Goal: Task Accomplishment & Management: Manage account settings

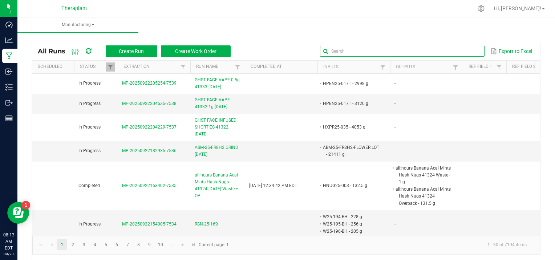
click at [459, 52] on input "text" at bounding box center [402, 51] width 164 height 11
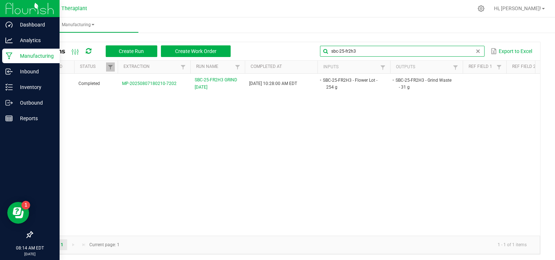
type input "sbc-25-fr2h3"
click at [17, 57] on p "Manufacturing" at bounding box center [35, 56] width 44 height 9
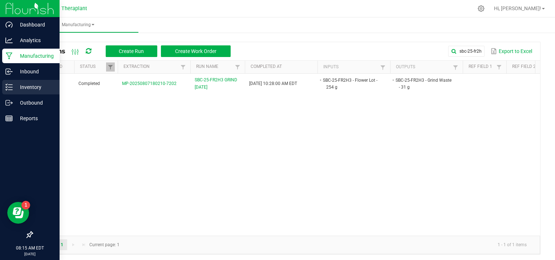
click at [9, 89] on icon at bounding box center [8, 86] width 7 height 7
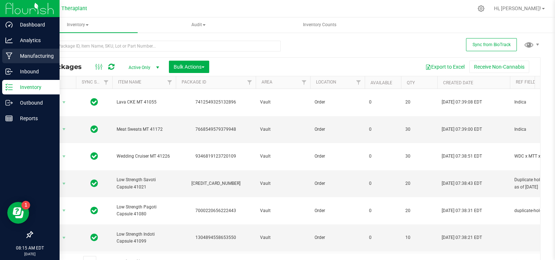
click at [14, 54] on p "Manufacturing" at bounding box center [35, 56] width 44 height 9
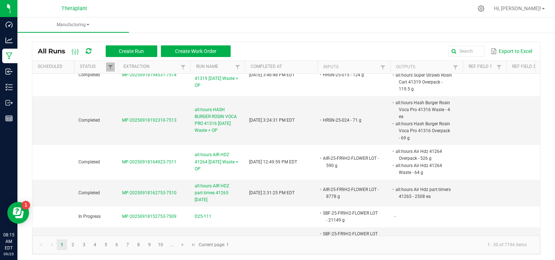
scroll to position [889, 0]
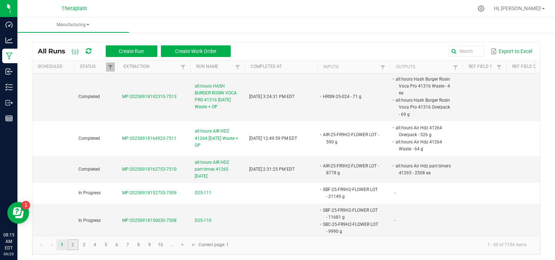
click at [70, 244] on link "2" at bounding box center [73, 244] width 11 height 11
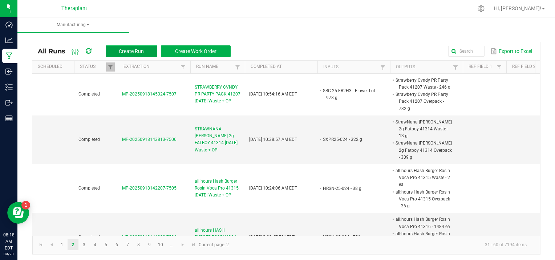
click at [133, 51] on span "Create Run" at bounding box center [131, 51] width 25 height 6
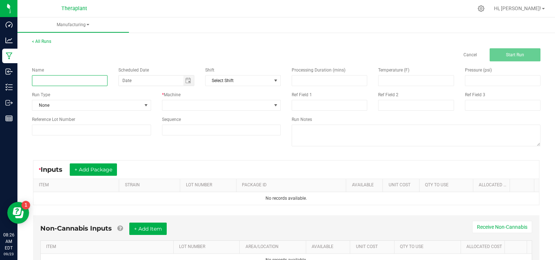
click at [73, 81] on input at bounding box center [69, 80] width 75 height 11
type input "DIS25-113-D1"
click at [143, 105] on span at bounding box center [146, 105] width 6 height 6
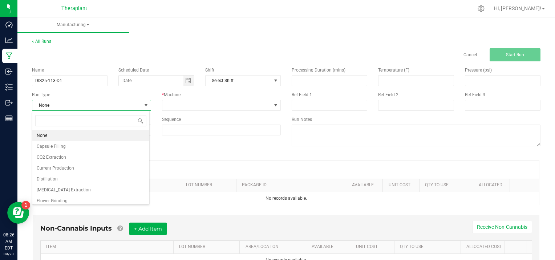
scroll to position [11, 117]
click at [74, 189] on li "[MEDICAL_DATA] Extraction" at bounding box center [90, 189] width 117 height 11
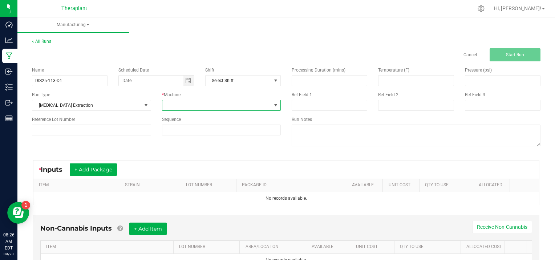
click at [273, 103] on span at bounding box center [276, 105] width 6 height 6
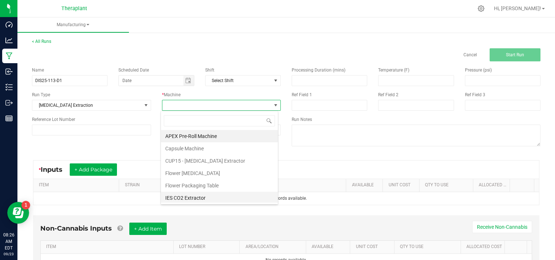
click at [215, 199] on li "IES CO2 Extractor" at bounding box center [219, 198] width 117 height 12
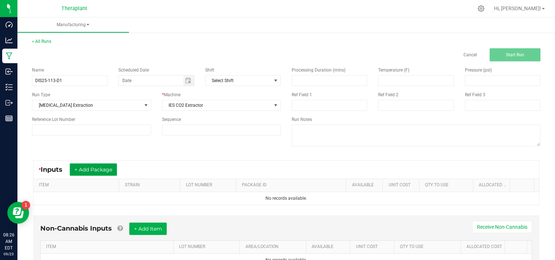
click at [106, 168] on button "+ Add Package" at bounding box center [93, 169] width 47 height 12
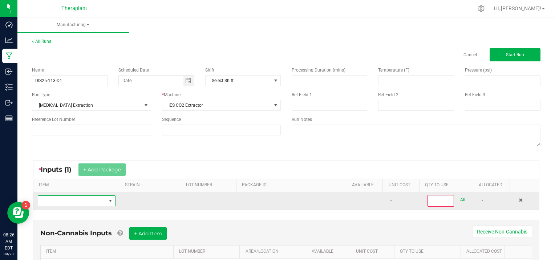
click at [83, 202] on span "NO DATA FOUND" at bounding box center [72, 201] width 68 height 10
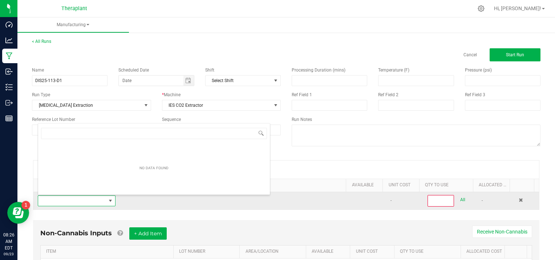
scroll to position [11, 75]
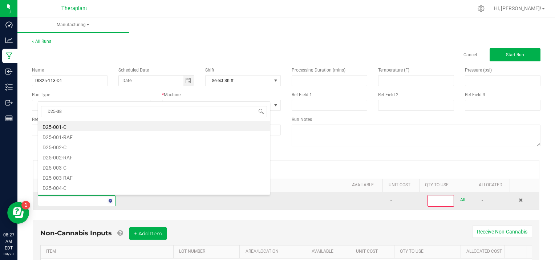
type input "D25-081"
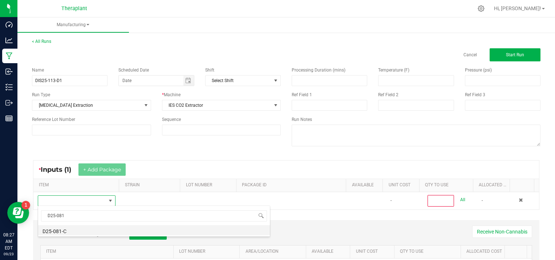
click at [74, 230] on li "D25-081-C" at bounding box center [154, 230] width 232 height 10
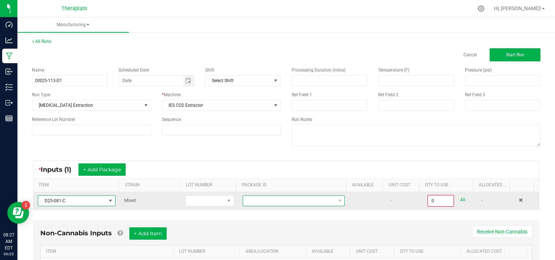
click at [335, 200] on span at bounding box center [339, 201] width 9 height 10
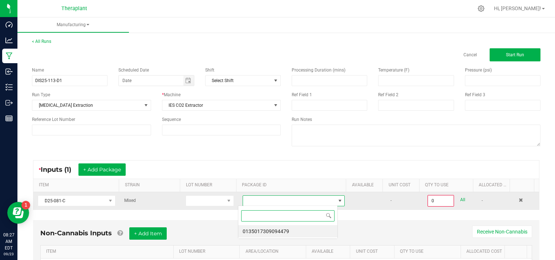
scroll to position [11, 99]
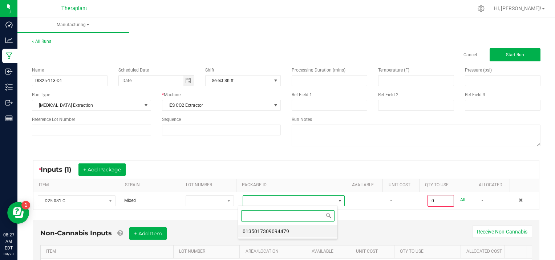
click at [287, 230] on li "0135017309094479" at bounding box center [287, 231] width 99 height 12
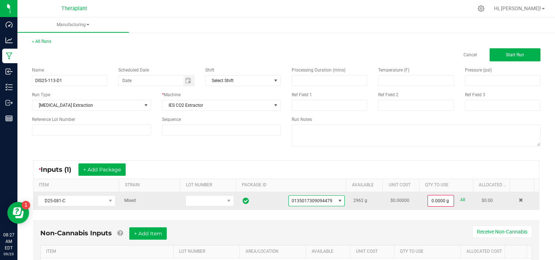
click at [460, 197] on link "All" at bounding box center [462, 200] width 5 height 10
type input "2962.0000 g"
click at [98, 170] on button "+ Add Package" at bounding box center [101, 169] width 47 height 12
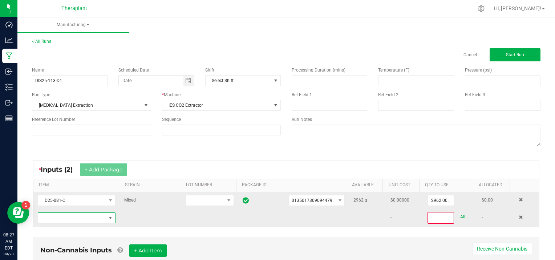
click at [58, 217] on span "NO DATA FOUND" at bounding box center [72, 218] width 68 height 10
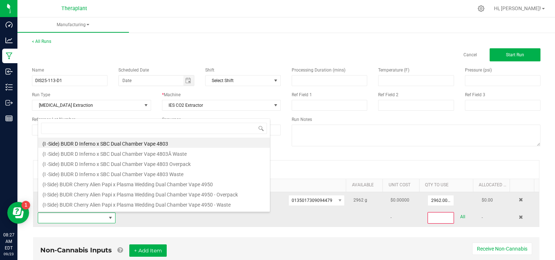
scroll to position [11, 75]
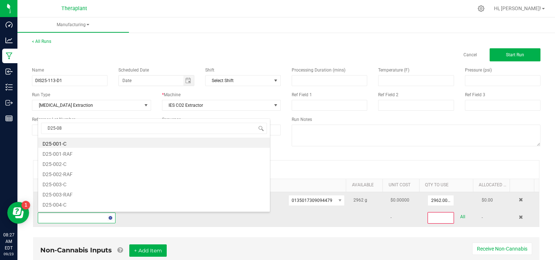
type input "D25-087"
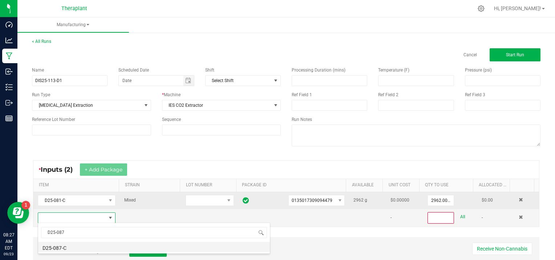
click at [77, 246] on li "D25-087-C" at bounding box center [154, 247] width 232 height 10
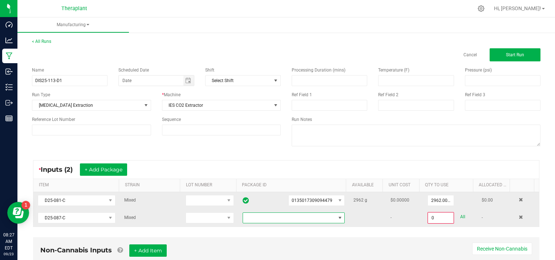
click at [337, 216] on span at bounding box center [340, 218] width 6 height 6
click at [332, 251] on li "3154358880131110" at bounding box center [287, 248] width 99 height 12
click at [460, 215] on link "All" at bounding box center [462, 217] width 5 height 10
type input "1151.0000 g"
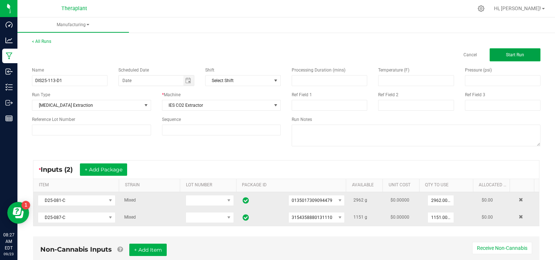
click at [497, 52] on button "Start Run" at bounding box center [514, 54] width 51 height 13
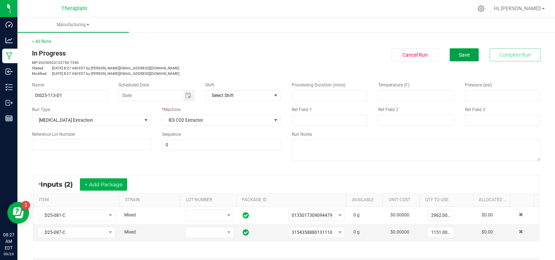
click at [458, 54] on span "Save" at bounding box center [463, 55] width 11 height 6
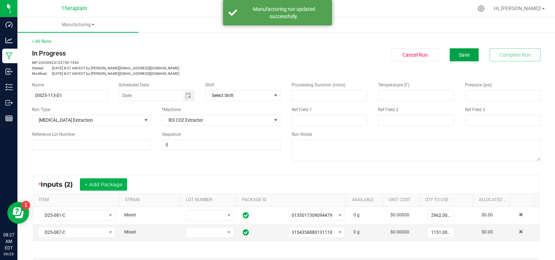
click at [458, 54] on span "Save" at bounding box center [463, 55] width 11 height 6
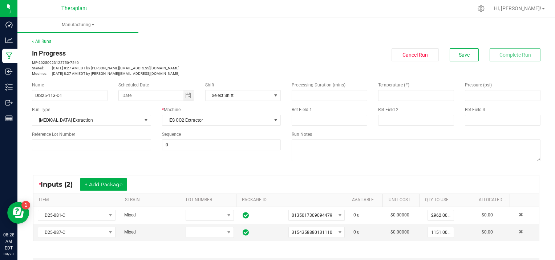
click at [455, 42] on div "< All Runs In Progress MP-20250923122750-7540 Started: [DATE] 8:27 AM EDT by [P…" at bounding box center [286, 57] width 508 height 38
click at [457, 49] on button "Save" at bounding box center [463, 54] width 29 height 13
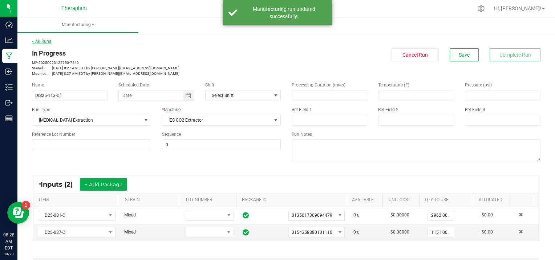
click at [46, 39] on link "< All Runs" at bounding box center [41, 41] width 19 height 5
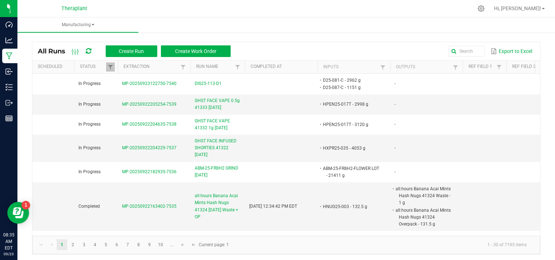
click at [173, 25] on ul "Manufacturing" at bounding box center [294, 25] width 555 height 16
click at [136, 49] on span "Create Run" at bounding box center [131, 51] width 25 height 6
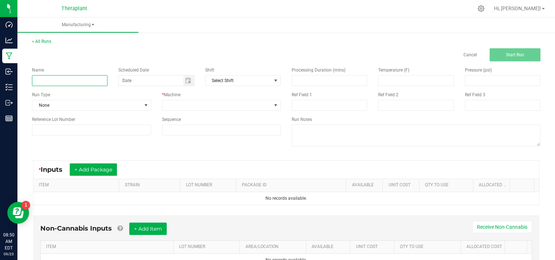
click at [52, 78] on input at bounding box center [69, 80] width 75 height 11
type input "SPEN25-00-T"
click at [145, 105] on span at bounding box center [146, 105] width 6 height 6
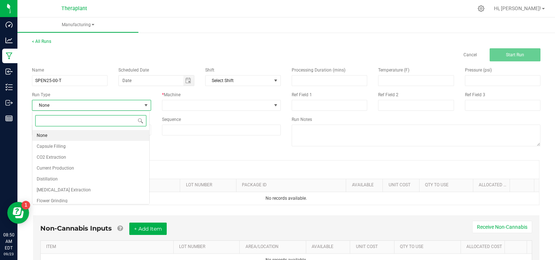
scroll to position [11, 117]
click at [91, 189] on li "[MEDICAL_DATA] Extraction" at bounding box center [90, 189] width 117 height 11
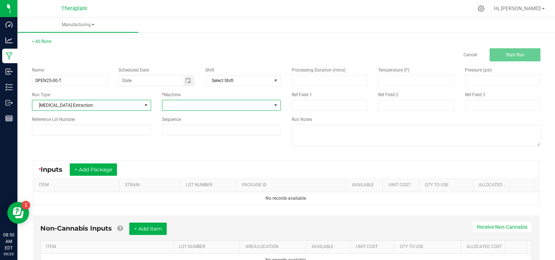
click at [273, 103] on span at bounding box center [276, 105] width 6 height 6
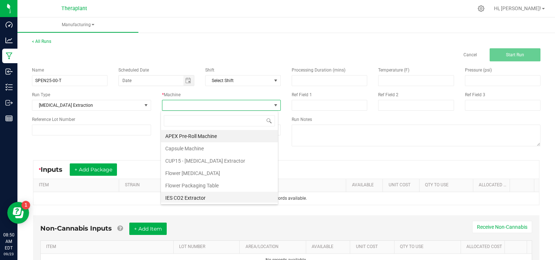
click at [180, 195] on li "IES CO2 Extractor" at bounding box center [219, 198] width 117 height 12
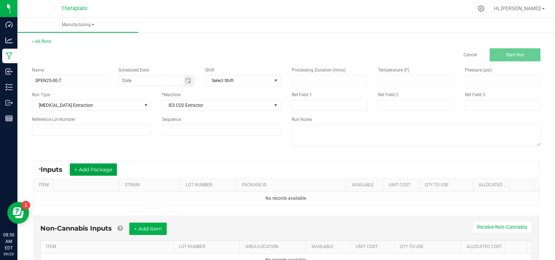
click at [102, 167] on button "+ Add Package" at bounding box center [93, 169] width 47 height 12
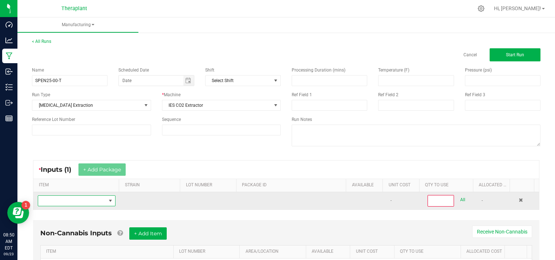
click at [76, 200] on span "NO DATA FOUND" at bounding box center [72, 201] width 68 height 10
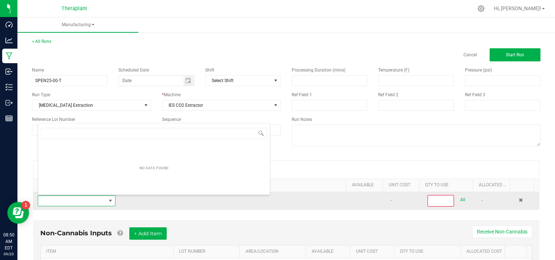
scroll to position [11, 75]
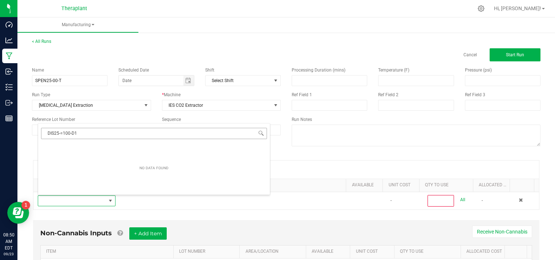
click at [62, 132] on input "DIS25-=100-D1" at bounding box center [154, 133] width 226 height 11
type input "DIS25-100-D1"
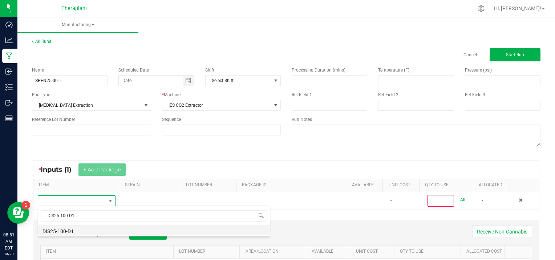
click at [91, 229] on li "DIS25-100-D1" at bounding box center [154, 230] width 232 height 10
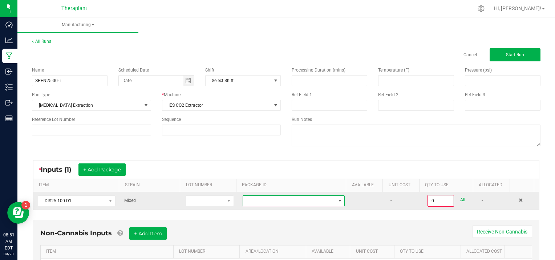
click at [337, 199] on span at bounding box center [340, 201] width 6 height 6
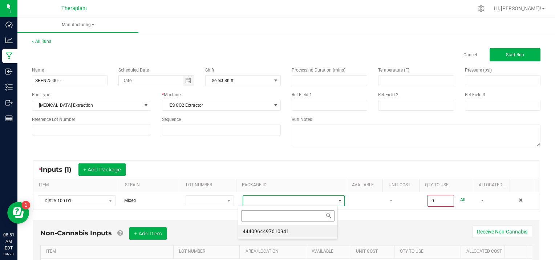
scroll to position [11, 99]
click at [293, 231] on li "4440964497610941" at bounding box center [287, 231] width 99 height 12
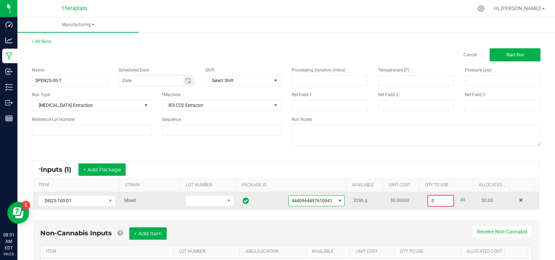
click at [440, 200] on input "0" at bounding box center [440, 201] width 25 height 10
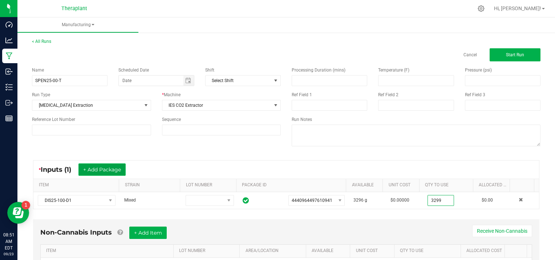
type input "3296.0000 g"
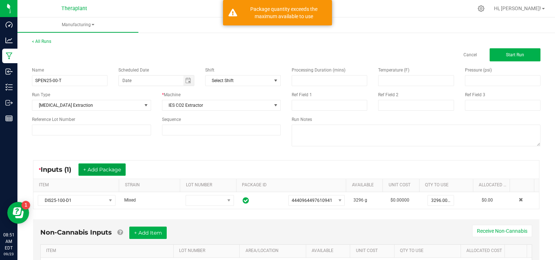
click at [97, 168] on button "+ Add Package" at bounding box center [101, 169] width 47 height 12
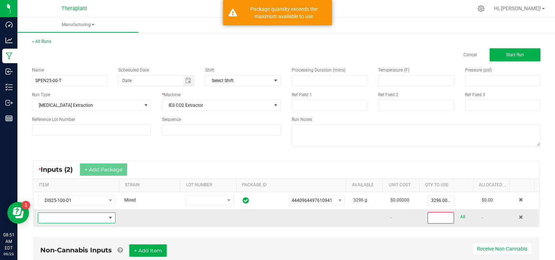
click at [59, 217] on span "NO DATA FOUND" at bounding box center [72, 218] width 68 height 10
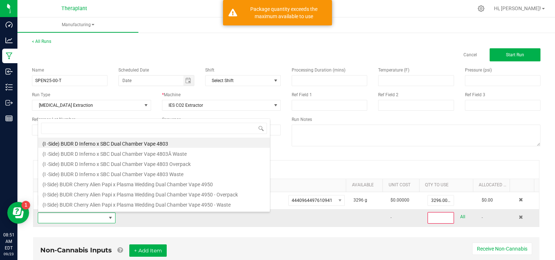
scroll to position [11, 75]
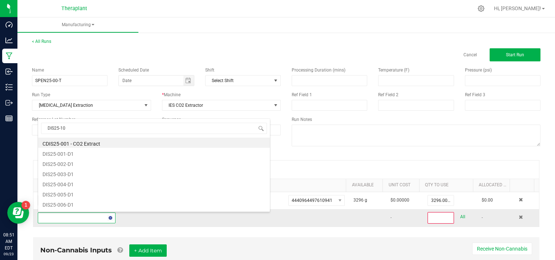
type input "DIS25-106"
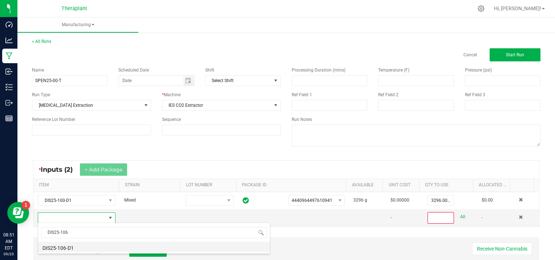
click at [79, 246] on li "DIS25-106-D1" at bounding box center [154, 247] width 232 height 10
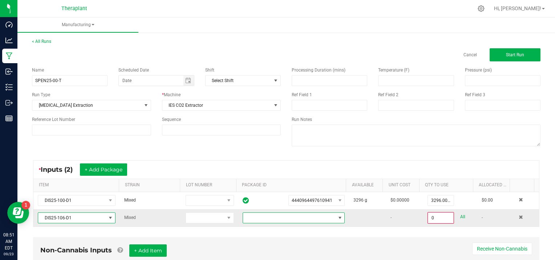
click at [337, 215] on span at bounding box center [340, 218] width 6 height 6
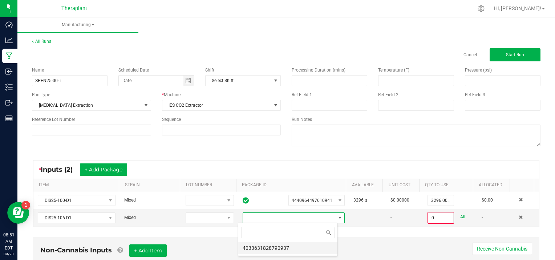
click at [295, 249] on li "4033631828790937" at bounding box center [287, 248] width 99 height 12
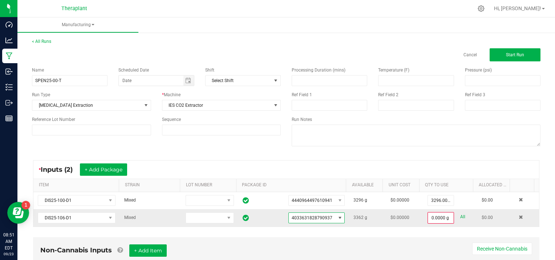
click at [460, 216] on link "All" at bounding box center [462, 217] width 5 height 10
type input "3362.0000 g"
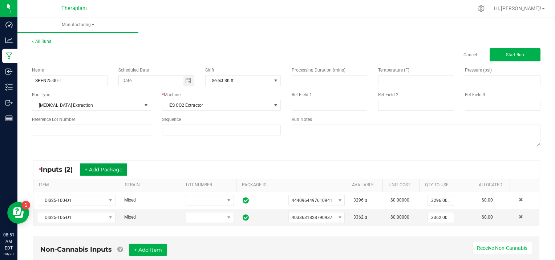
click at [104, 170] on button "+ Add Package" at bounding box center [103, 169] width 47 height 12
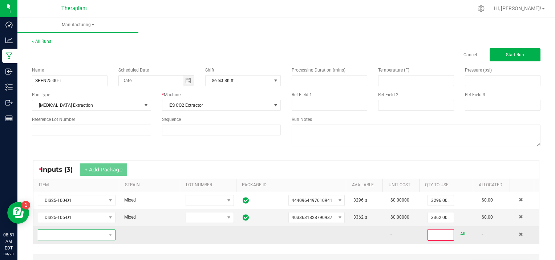
click at [77, 235] on span "NO DATA FOUND" at bounding box center [72, 235] width 68 height 10
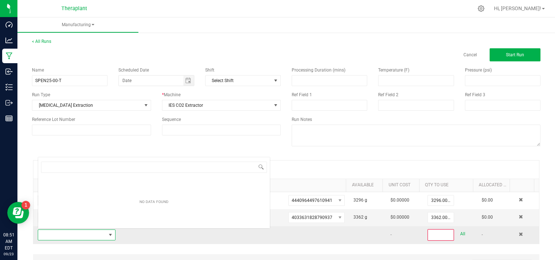
scroll to position [11, 75]
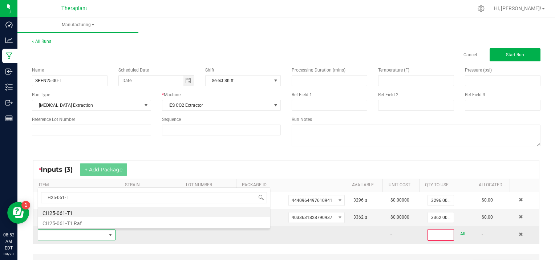
type input "H25-061-T1"
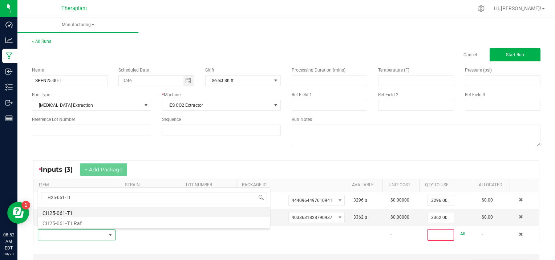
click at [81, 212] on li "CH25-061-T1" at bounding box center [154, 212] width 232 height 10
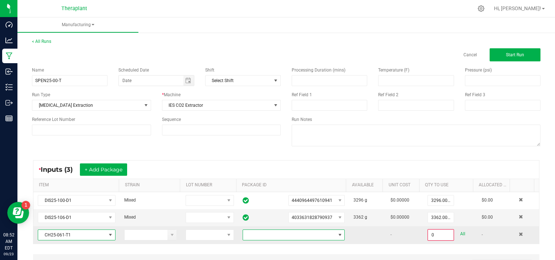
click at [337, 232] on span at bounding box center [340, 235] width 6 height 6
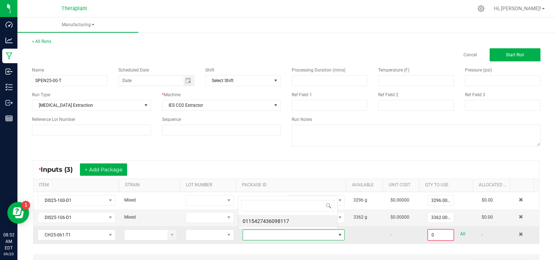
scroll to position [11, 98]
click at [337, 234] on span at bounding box center [340, 235] width 6 height 6
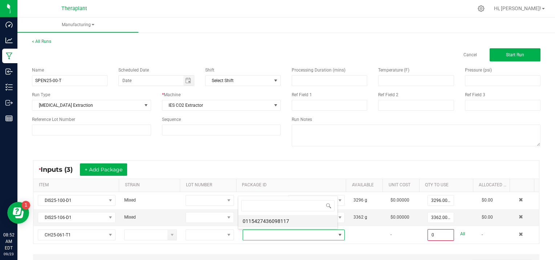
click at [318, 221] on li "0115427436098117" at bounding box center [287, 221] width 99 height 12
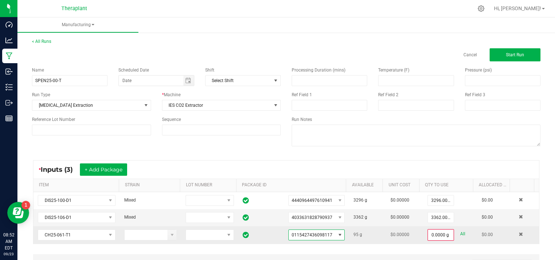
click at [460, 233] on link "All" at bounding box center [462, 234] width 5 height 10
type input "95.0000 g"
click at [110, 167] on button "+ Add Package" at bounding box center [103, 169] width 47 height 12
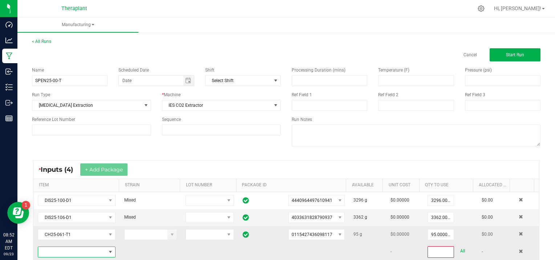
click at [59, 250] on span "NO DATA FOUND" at bounding box center [72, 252] width 68 height 10
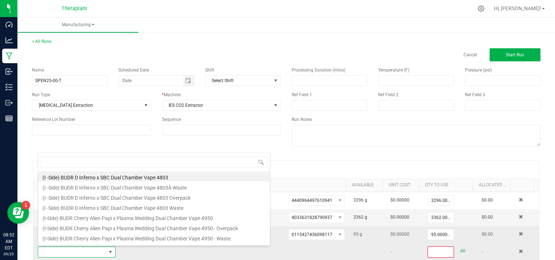
scroll to position [11, 75]
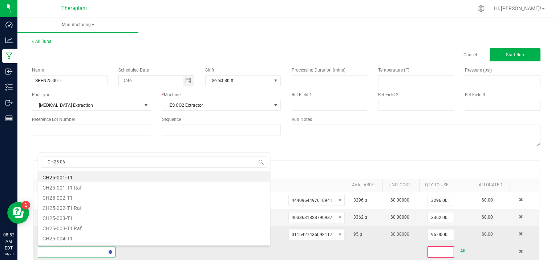
type input "CH25-060"
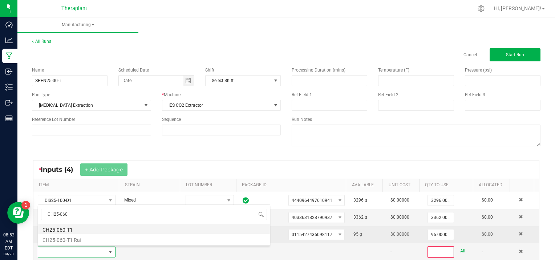
click at [83, 226] on li "CH25-060-T1" at bounding box center [154, 229] width 232 height 10
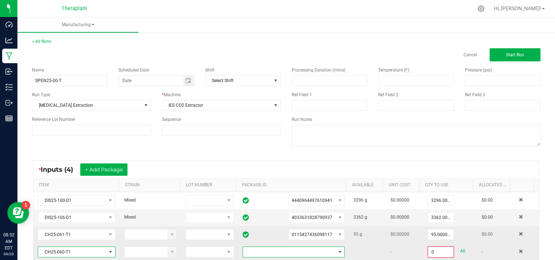
click at [337, 250] on span at bounding box center [340, 252] width 6 height 6
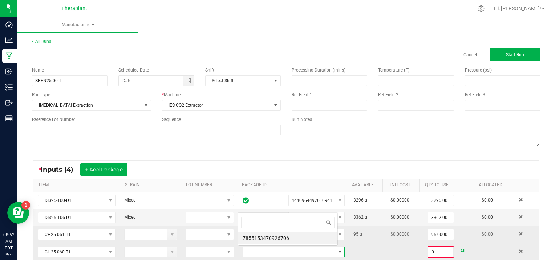
scroll to position [11, 98]
click at [297, 237] on li "7855153470926706" at bounding box center [287, 238] width 99 height 12
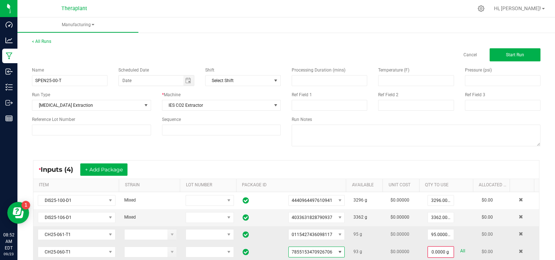
click at [460, 250] on link "All" at bounding box center [462, 251] width 5 height 10
type input "93.0000 g"
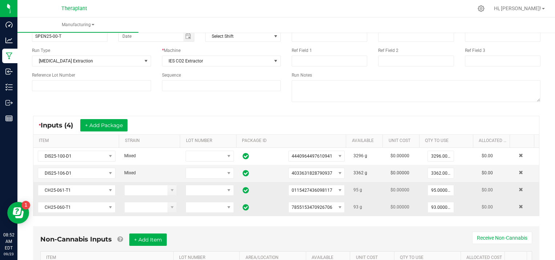
scroll to position [45, 0]
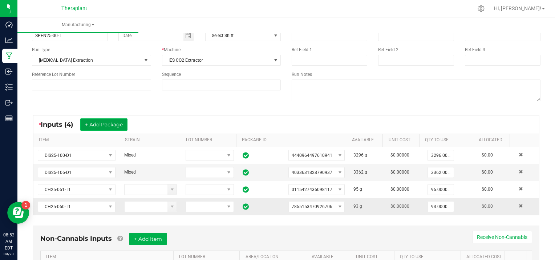
click at [115, 122] on button "+ Add Package" at bounding box center [103, 124] width 47 height 12
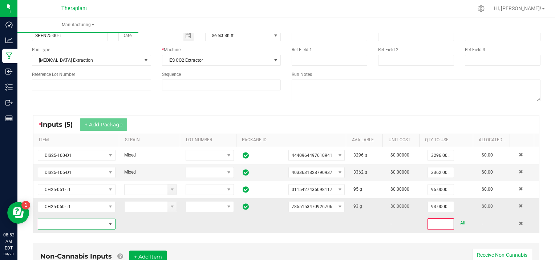
click at [62, 220] on span "NO DATA FOUND" at bounding box center [72, 224] width 68 height 10
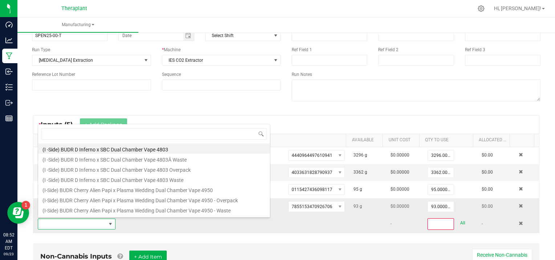
scroll to position [11, 75]
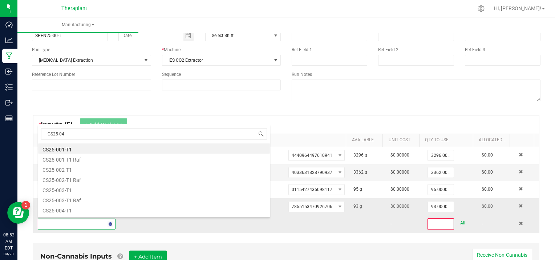
type input "CS25-041"
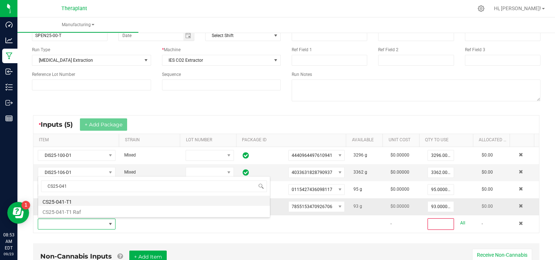
drag, startPoint x: 89, startPoint y: 197, endPoint x: 121, endPoint y: 203, distance: 31.8
click at [90, 197] on li "CS25-041-T1" at bounding box center [154, 201] width 232 height 10
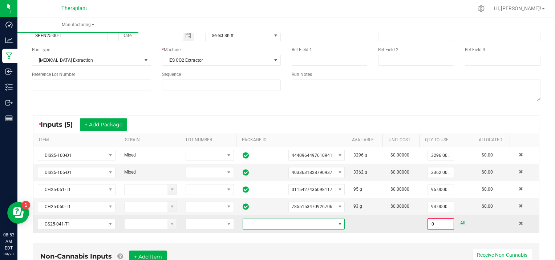
click at [337, 221] on span at bounding box center [340, 224] width 6 height 6
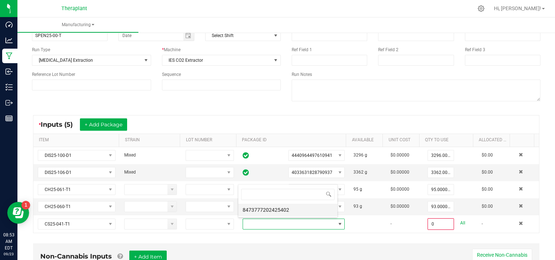
click at [306, 211] on li "8473777202425402" at bounding box center [287, 210] width 99 height 12
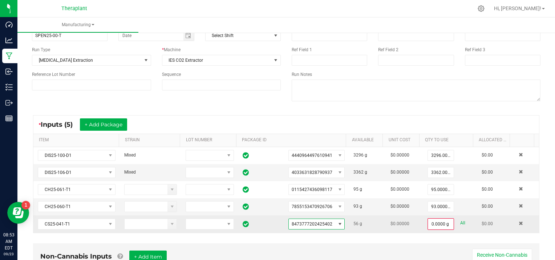
click at [460, 219] on link "All" at bounding box center [462, 223] width 5 height 10
type input "56.0000 g"
click at [122, 123] on button "+ Add Package" at bounding box center [103, 124] width 47 height 12
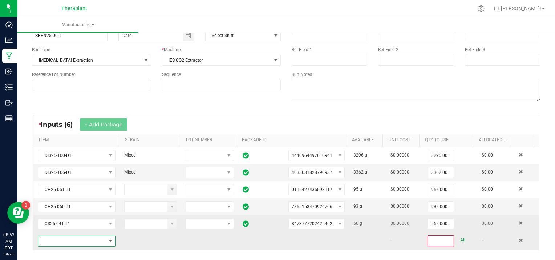
click at [67, 239] on span "NO DATA FOUND" at bounding box center [72, 241] width 68 height 10
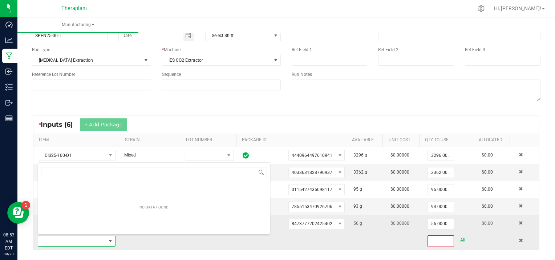
scroll to position [11, 75]
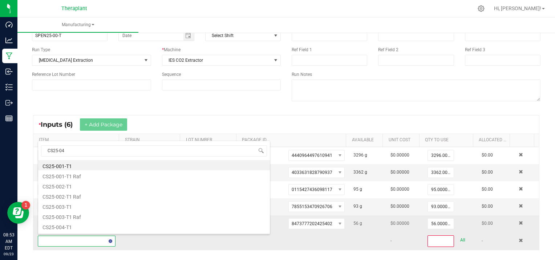
type input "CS25-042"
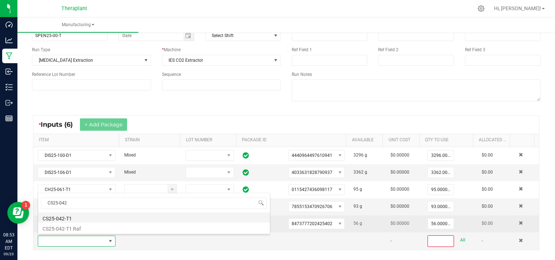
click at [90, 219] on li "CS25-042-T1" at bounding box center [154, 217] width 232 height 10
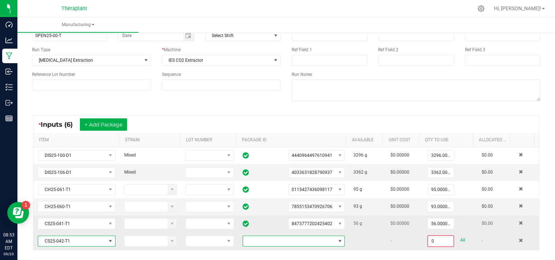
click at [337, 238] on span at bounding box center [340, 241] width 6 height 6
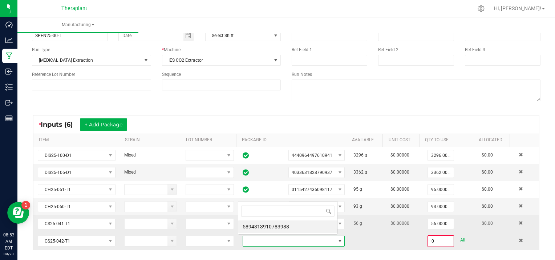
scroll to position [11, 98]
click at [305, 225] on li "5894313910783988" at bounding box center [287, 226] width 99 height 12
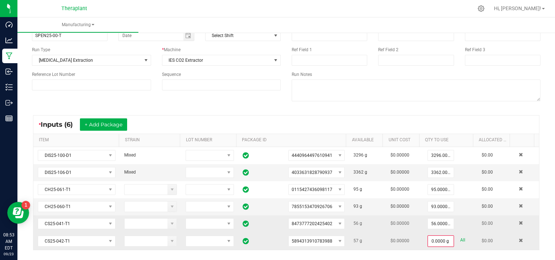
click at [460, 240] on link "All" at bounding box center [462, 240] width 5 height 10
type input "57.0000 g"
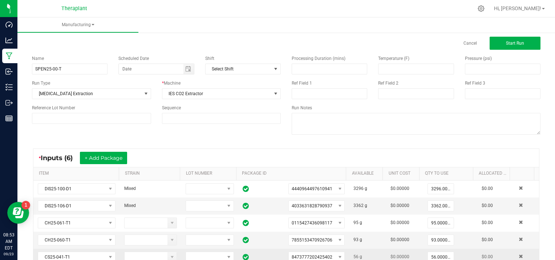
scroll to position [0, 0]
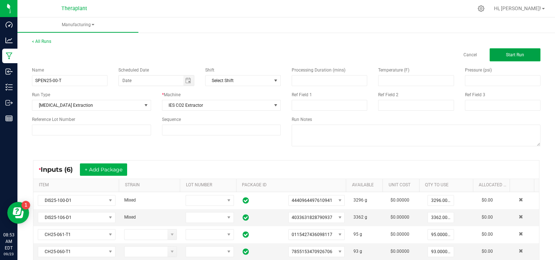
click at [499, 55] on button "Start Run" at bounding box center [514, 54] width 51 height 13
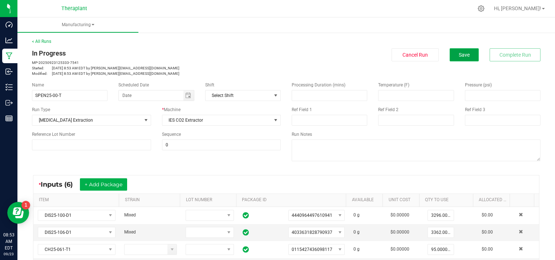
click at [458, 54] on span "Save" at bounding box center [463, 55] width 11 height 6
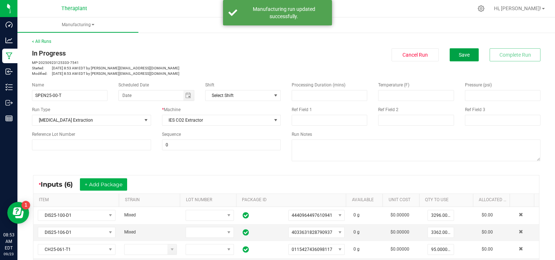
click at [458, 54] on span "Save" at bounding box center [463, 55] width 11 height 6
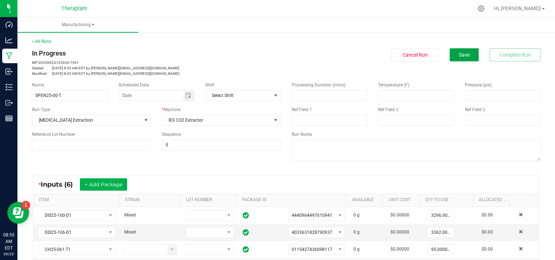
click at [458, 54] on span "Save" at bounding box center [463, 55] width 11 height 6
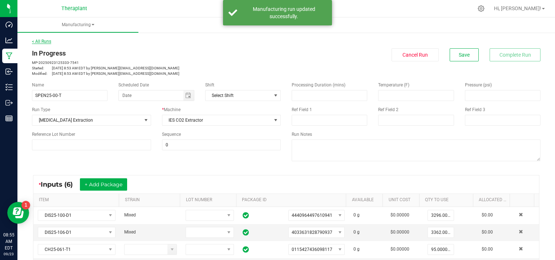
click at [44, 43] on link "< All Runs" at bounding box center [41, 41] width 19 height 5
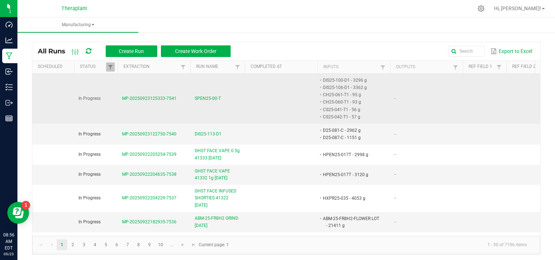
click at [135, 97] on span "MP-20250923125333-7541" at bounding box center [149, 98] width 54 height 5
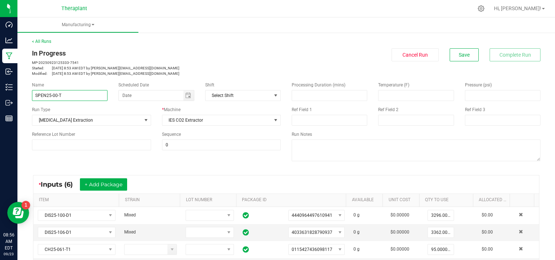
click at [61, 94] on input "SPEN25-00-T" at bounding box center [69, 95] width 75 height 11
type input "SPEN25-00-T1"
click at [459, 48] on button "Save" at bounding box center [463, 54] width 29 height 13
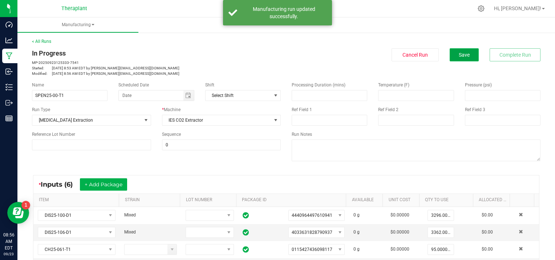
click at [460, 60] on button "Save" at bounding box center [463, 54] width 29 height 13
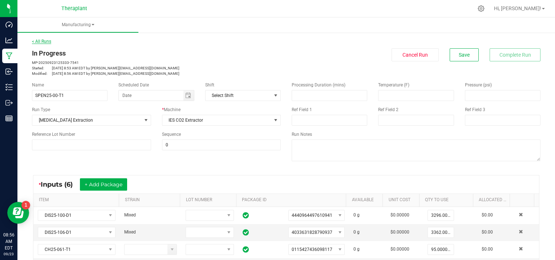
click at [45, 41] on link "< All Runs" at bounding box center [41, 41] width 19 height 5
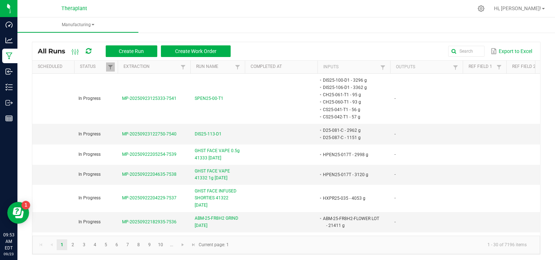
click at [405, 248] on kendo-pager-info "1 - 30 of 7196 items" at bounding box center [382, 245] width 299 height 12
click at [294, 249] on kendo-pager-info "1 - 30 of 7196 items" at bounding box center [382, 245] width 299 height 12
click at [385, 248] on kendo-pager-info "1 - 30 of 7196 items" at bounding box center [382, 245] width 299 height 12
click at [164, 19] on ul "Manufacturing" at bounding box center [294, 25] width 555 height 16
click at [326, 250] on kendo-pager-info "1 - 30 of 7196 items" at bounding box center [382, 245] width 299 height 12
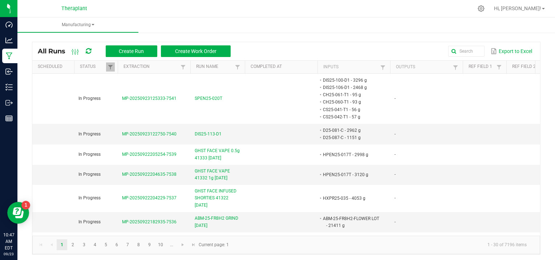
click at [281, 250] on kendo-pager-info "1 - 30 of 7196 items" at bounding box center [382, 245] width 299 height 12
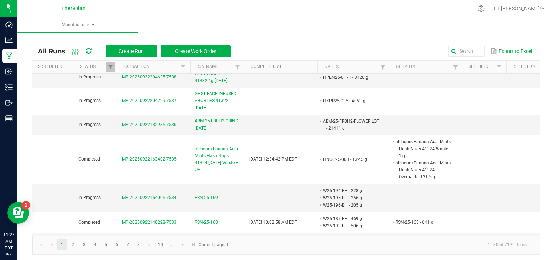
scroll to position [106, 0]
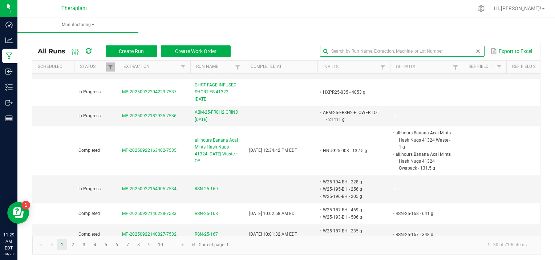
click at [465, 51] on input "text" at bounding box center [402, 51] width 164 height 11
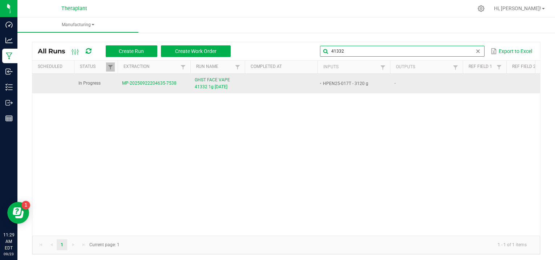
type input "41332"
click at [142, 84] on span "MP-20250922204635-7538" at bounding box center [149, 83] width 54 height 5
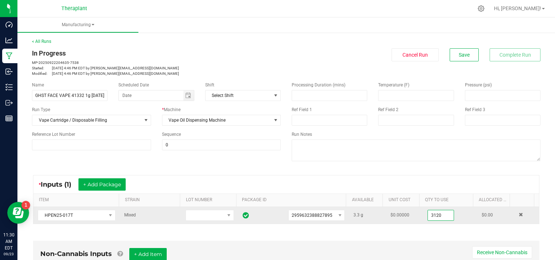
click at [441, 214] on input "3120" at bounding box center [441, 215] width 26 height 10
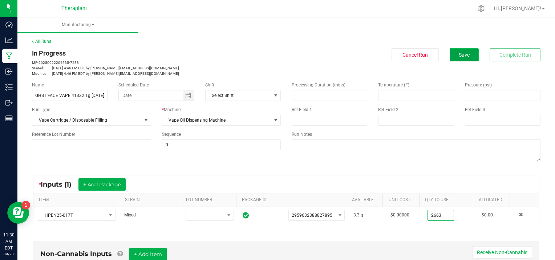
type input "2663.0000 g"
click at [455, 48] on button "Save" at bounding box center [463, 54] width 29 height 13
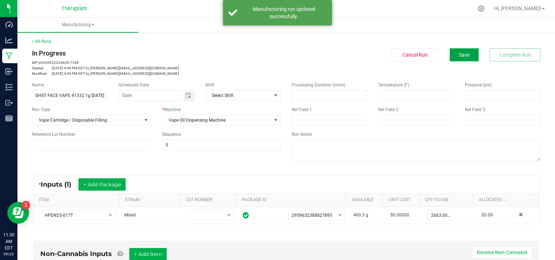
click at [458, 56] on span "Save" at bounding box center [463, 55] width 11 height 6
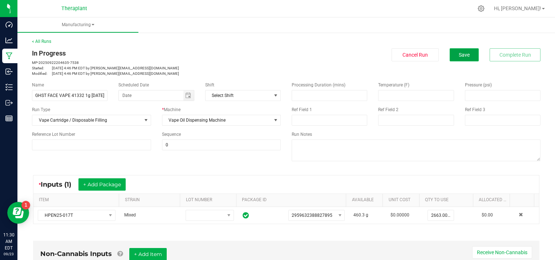
click at [464, 57] on button "Save" at bounding box center [463, 54] width 29 height 13
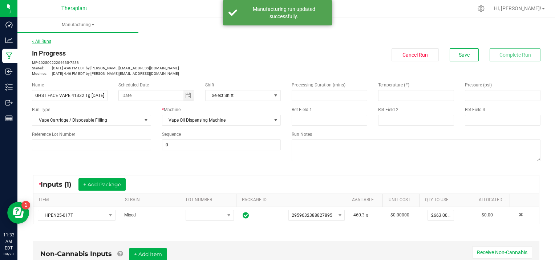
click at [44, 41] on link "< All Runs" at bounding box center [41, 41] width 19 height 5
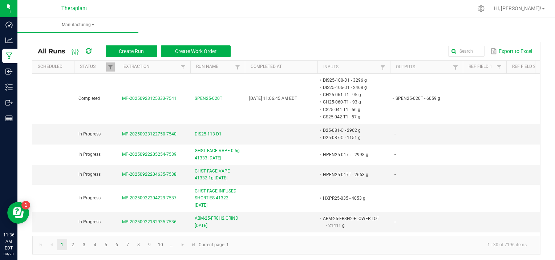
click at [166, 22] on ul "Manufacturing" at bounding box center [294, 25] width 555 height 16
click at [368, 244] on kendo-pager-info "1 - 30 of 7196 items" at bounding box center [382, 245] width 299 height 12
click at [410, 251] on kendo-pager "1 2 3 4 5 6 7 8 9 10 ... 1 - 30 of 7196 items Current page: 1" at bounding box center [285, 245] width 507 height 19
click at [140, 54] on button "Create Run" at bounding box center [132, 51] width 52 height 12
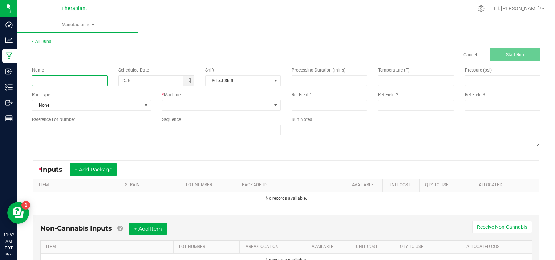
click at [57, 78] on input at bounding box center [69, 80] width 75 height 11
type input "W25-201"
click at [143, 105] on span at bounding box center [146, 105] width 6 height 6
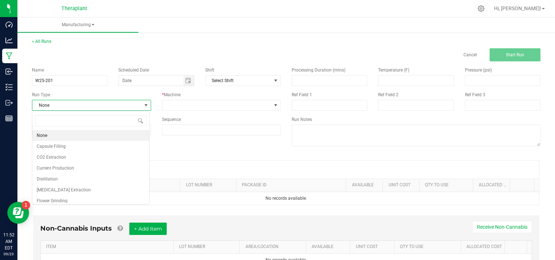
scroll to position [11, 117]
click at [73, 191] on li "[MEDICAL_DATA] Extraction" at bounding box center [90, 189] width 117 height 11
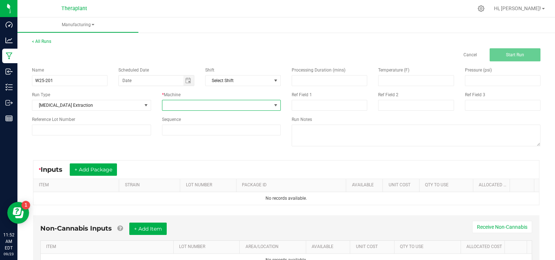
drag, startPoint x: 275, startPoint y: 102, endPoint x: 271, endPoint y: 103, distance: 3.6
click at [274, 103] on span at bounding box center [276, 105] width 6 height 6
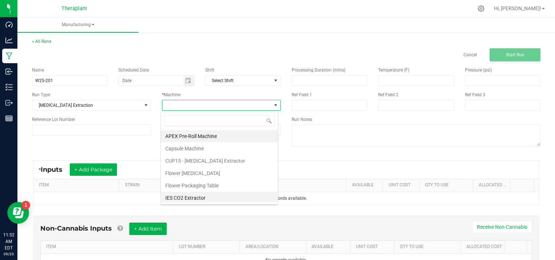
click at [194, 197] on li "IES CO2 Extractor" at bounding box center [219, 198] width 117 height 12
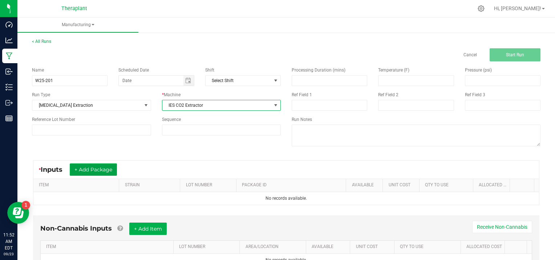
click at [100, 166] on button "+ Add Package" at bounding box center [93, 169] width 47 height 12
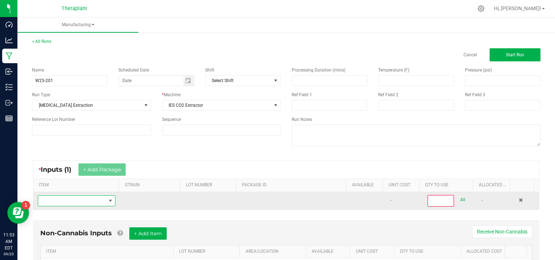
drag, startPoint x: 84, startPoint y: 199, endPoint x: 82, endPoint y: 203, distance: 4.1
click at [83, 202] on span "NO DATA FOUND" at bounding box center [72, 201] width 68 height 10
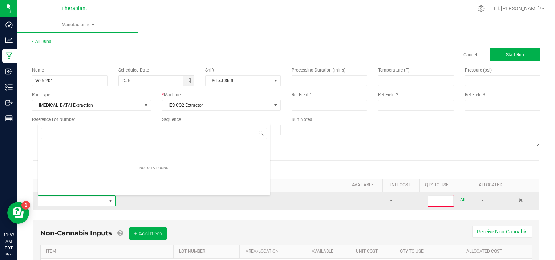
scroll to position [11, 75]
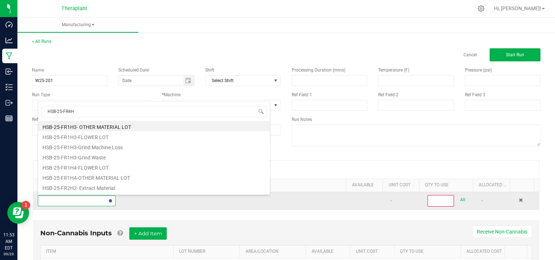
type input "HSB-25-FR4H3"
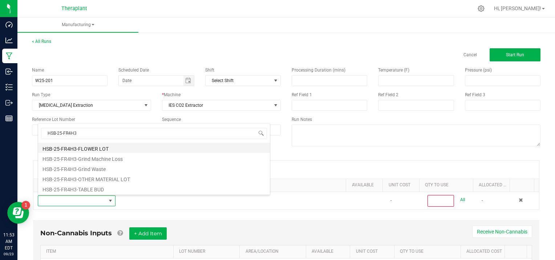
click at [76, 150] on li "HSB-25-FR4H3-FLOWER LOT" at bounding box center [154, 148] width 232 height 10
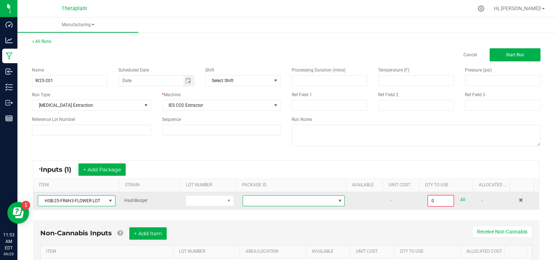
click at [337, 198] on span at bounding box center [340, 201] width 6 height 6
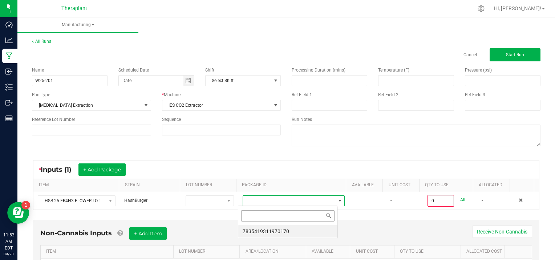
scroll to position [11, 99]
click at [278, 233] on li "7835419311970170" at bounding box center [287, 231] width 99 height 12
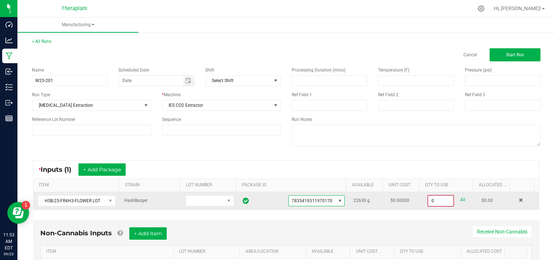
click at [443, 199] on input "0" at bounding box center [440, 201] width 25 height 10
click at [460, 199] on link "All" at bounding box center [462, 200] width 5 height 10
type input "22630.0000 g"
click at [510, 56] on span "Start Run" at bounding box center [515, 54] width 18 height 5
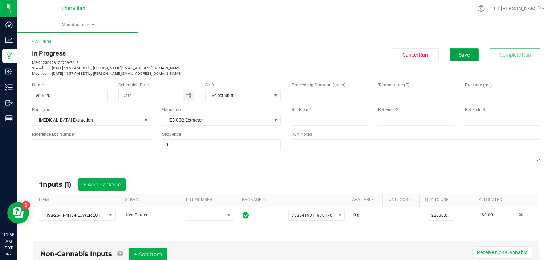
click at [450, 52] on button "Save" at bounding box center [463, 54] width 29 height 13
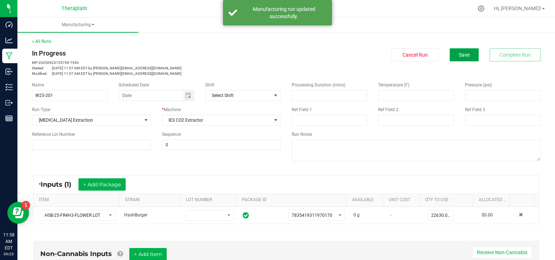
click at [459, 52] on span "Save" at bounding box center [463, 55] width 11 height 6
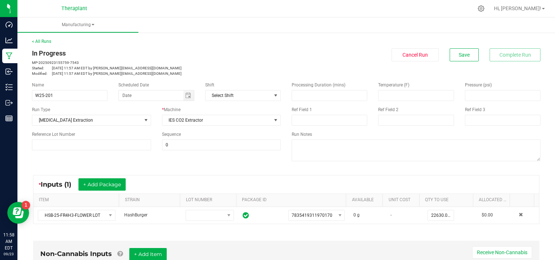
click at [44, 38] on div "< All Runs In Progress MP-20250923155759-7543 Started: Sep 23, 2025 11:57 AM ED…" at bounding box center [286, 57] width 508 height 38
click at [42, 42] on link "< All Runs" at bounding box center [41, 41] width 19 height 5
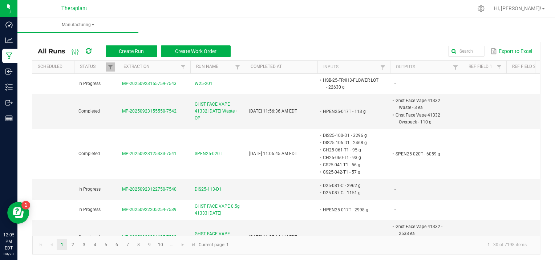
click at [177, 19] on ul "Manufacturing" at bounding box center [294, 25] width 555 height 16
click at [322, 249] on kendo-pager-info "1 - 30 of 7198 items" at bounding box center [382, 245] width 299 height 12
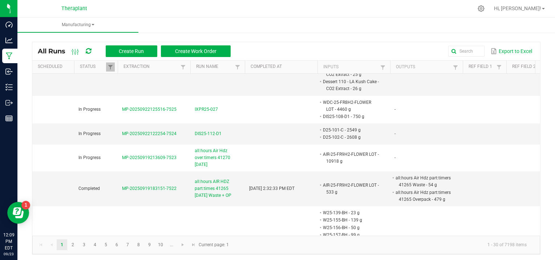
scroll to position [541, 0]
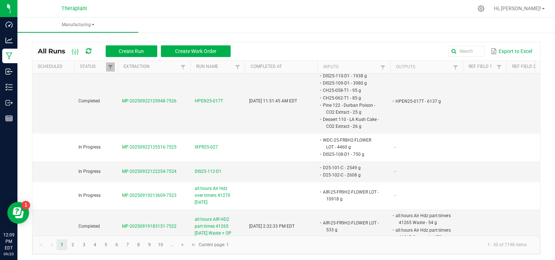
click at [349, 245] on kendo-pager-info "1 - 30 of 7198 items" at bounding box center [382, 245] width 299 height 12
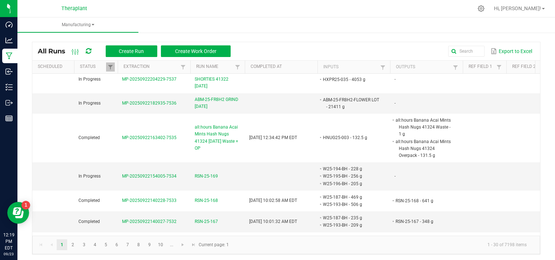
scroll to position [205, 0]
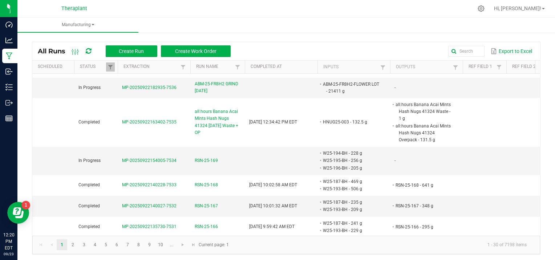
click at [181, 21] on ul "Manufacturing" at bounding box center [294, 25] width 555 height 16
click at [463, 52] on input "text" at bounding box center [402, 51] width 164 height 11
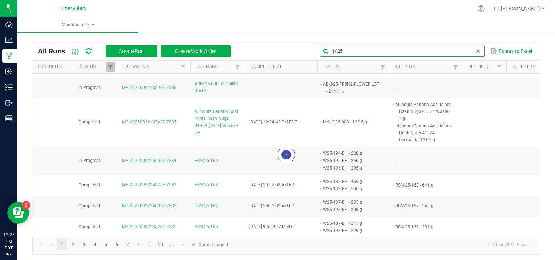
click at [350, 49] on input "HK25" at bounding box center [402, 51] width 164 height 11
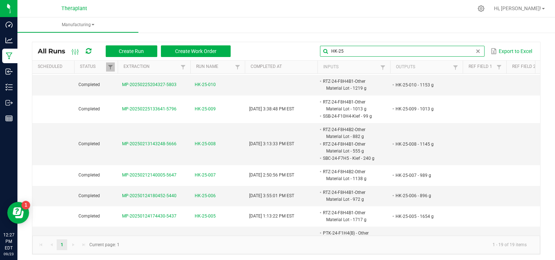
type input "HK-25"
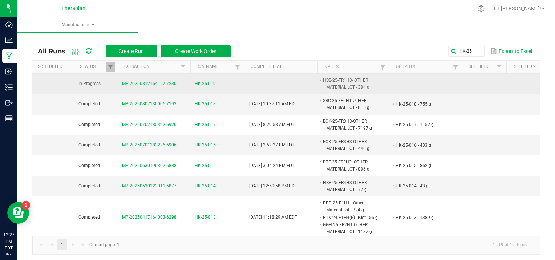
click at [155, 79] on td "MP-20250812164157-7230" at bounding box center [154, 84] width 73 height 20
click at [148, 81] on span "MP-20250812164157-7230" at bounding box center [149, 83] width 54 height 5
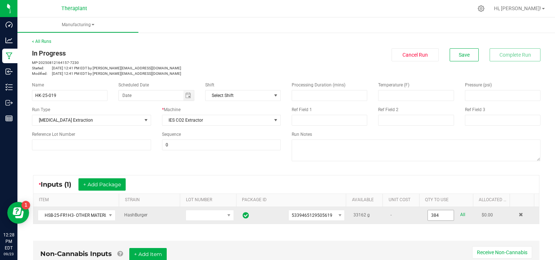
click at [440, 213] on input "384" at bounding box center [441, 215] width 26 height 10
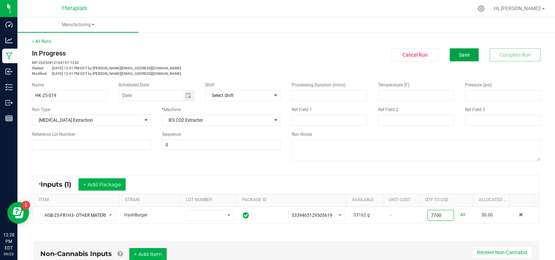
type input "7700.0000 g"
click at [466, 58] on button "Save" at bounding box center [463, 54] width 29 height 13
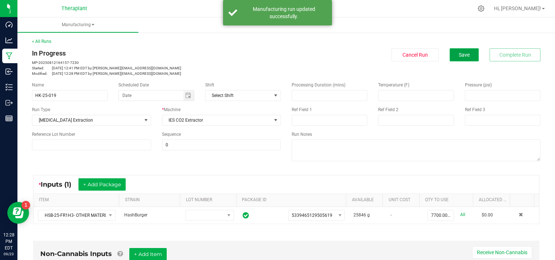
click at [460, 53] on span "Save" at bounding box center [463, 55] width 11 height 6
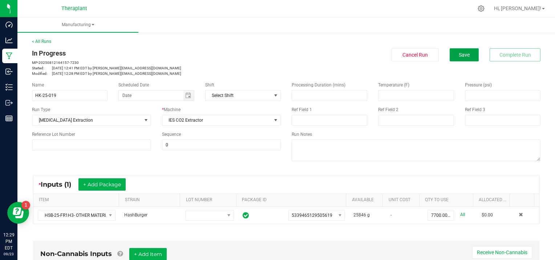
click at [458, 55] on span "Save" at bounding box center [463, 55] width 11 height 6
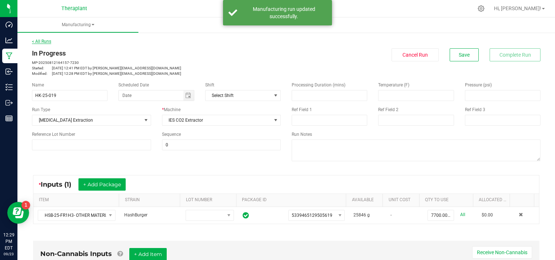
click at [40, 41] on link "< All Runs" at bounding box center [41, 41] width 19 height 5
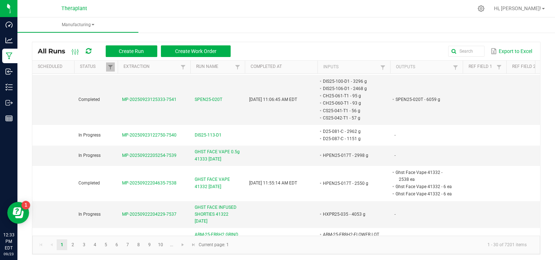
scroll to position [145, 0]
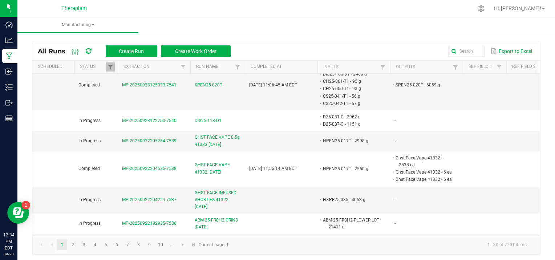
click at [542, 128] on div "All Runs Create Run Create Work Order Export to Excel Scheduled Status Extracti…" at bounding box center [285, 146] width 537 height 231
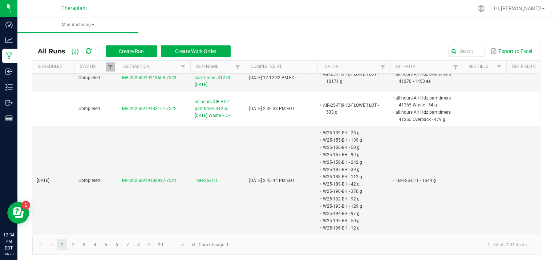
scroll to position [697, 0]
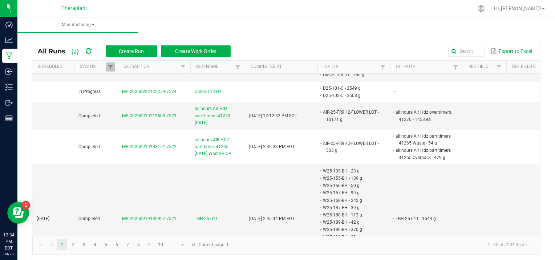
click at [367, 249] on kendo-pager-info "1 - 30 of 7201 items" at bounding box center [382, 245] width 299 height 12
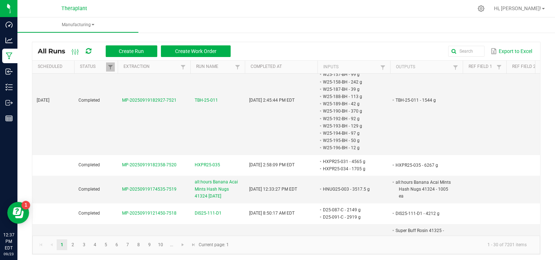
scroll to position [864, 0]
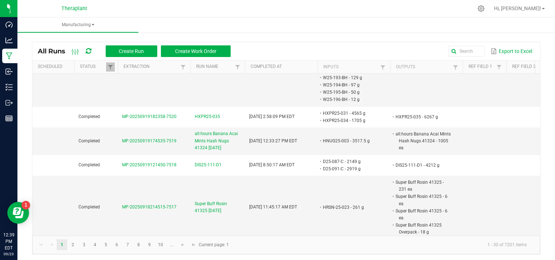
click at [375, 246] on kendo-pager-info "1 - 30 of 7201 items" at bounding box center [382, 245] width 299 height 12
click at [160, 19] on ul "Manufacturing" at bounding box center [294, 25] width 555 height 16
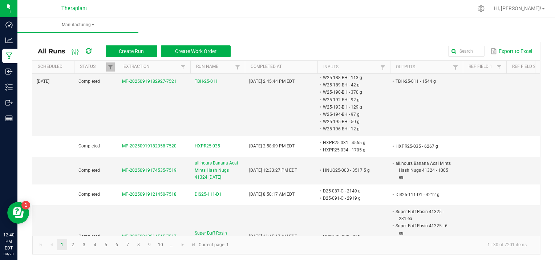
scroll to position [862, 0]
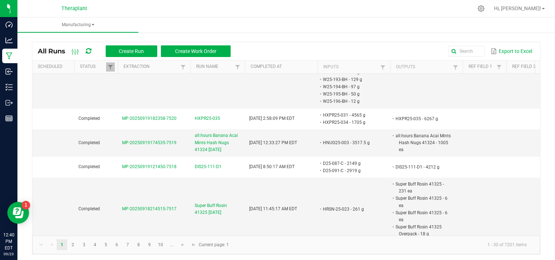
click at [155, 26] on ul "Manufacturing" at bounding box center [294, 25] width 555 height 16
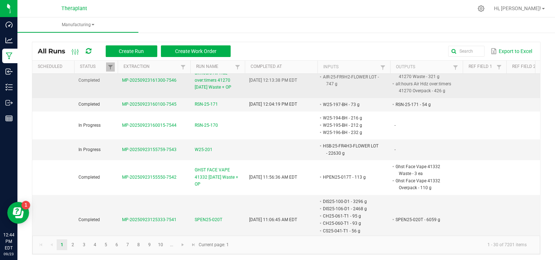
scroll to position [2, 0]
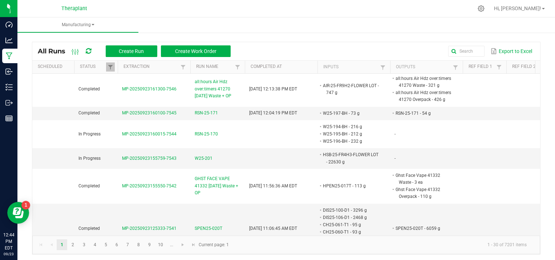
click at [183, 254] on kendo-pager "1 2 3 4 5 6 7 8 9 10 ... 1 - 30 of 7201 items Current page: 1" at bounding box center [285, 245] width 507 height 19
click at [193, 15] on div at bounding box center [301, 8] width 343 height 14
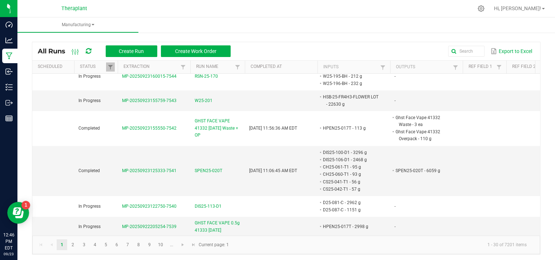
scroll to position [0, 0]
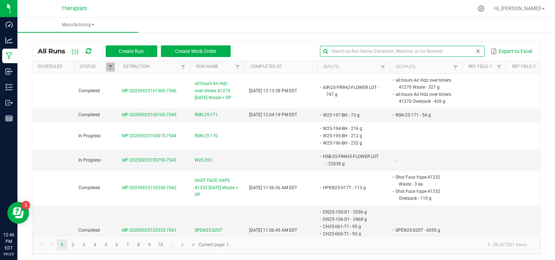
click at [462, 48] on input "text" at bounding box center [402, 51] width 164 height 11
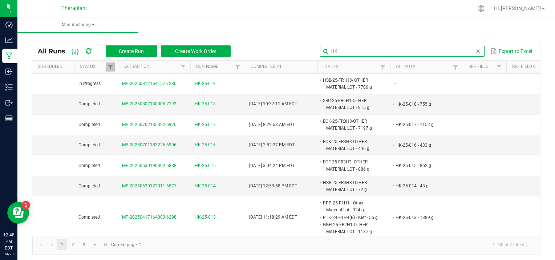
click at [340, 49] on input "HK" at bounding box center [402, 51] width 164 height 11
type input "H"
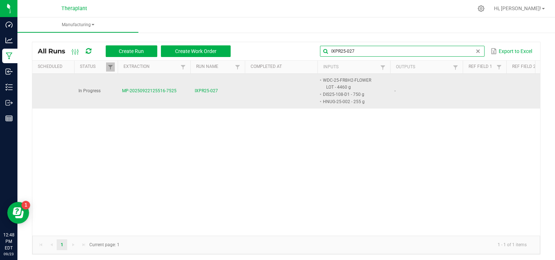
type input "IXPR25-027"
click at [147, 90] on span "MP-20250922125516-7525" at bounding box center [149, 90] width 54 height 5
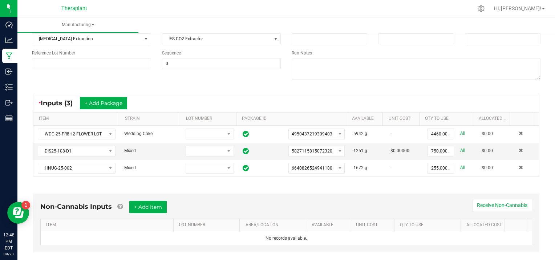
scroll to position [82, 0]
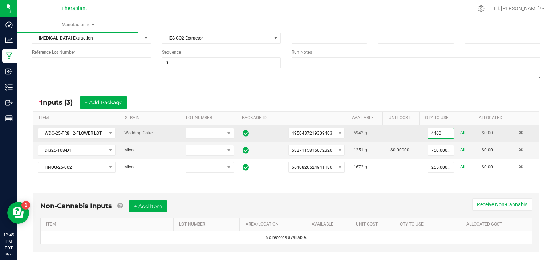
click at [440, 133] on input "4460" at bounding box center [441, 133] width 26 height 10
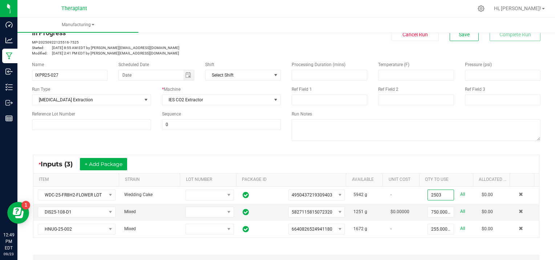
scroll to position [0, 0]
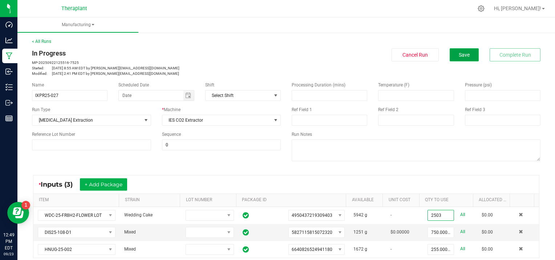
type input "2503.0000 g"
click at [460, 56] on span "Save" at bounding box center [463, 55] width 11 height 6
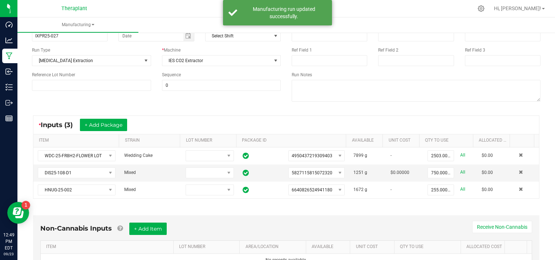
scroll to position [67, 0]
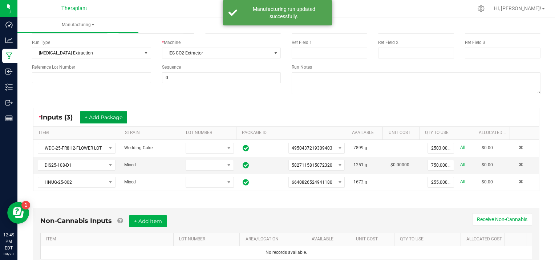
click at [85, 115] on button "+ Add Package" at bounding box center [103, 117] width 47 height 12
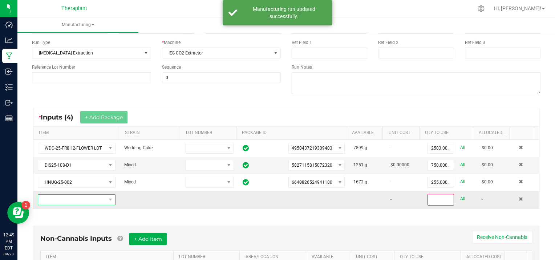
click at [46, 198] on span "NO DATA FOUND" at bounding box center [72, 200] width 68 height 10
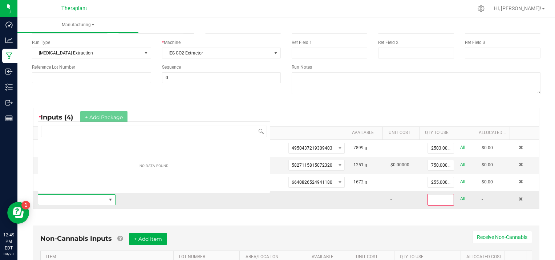
scroll to position [11, 75]
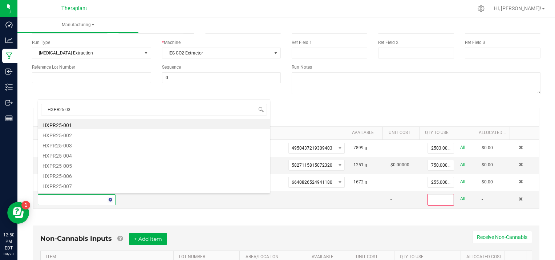
type input "HXPR25-034"
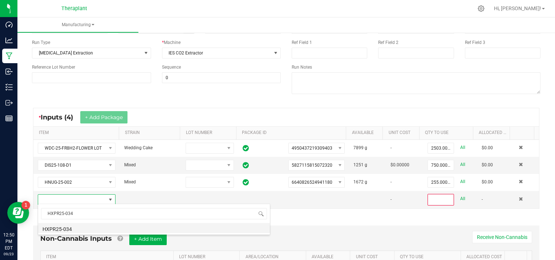
click at [69, 228] on li "HXPR25-034" at bounding box center [154, 228] width 232 height 10
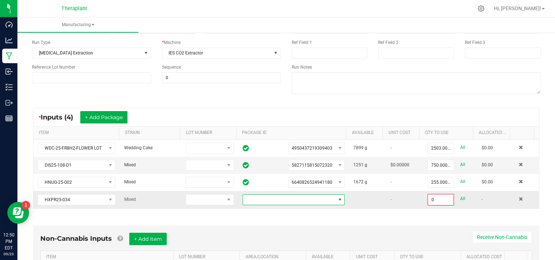
click at [337, 199] on span at bounding box center [340, 200] width 6 height 6
click at [295, 228] on li "9577460105843839" at bounding box center [287, 229] width 99 height 12
click at [460, 197] on link "All" at bounding box center [462, 199] width 5 height 10
type input "1705.0000 g"
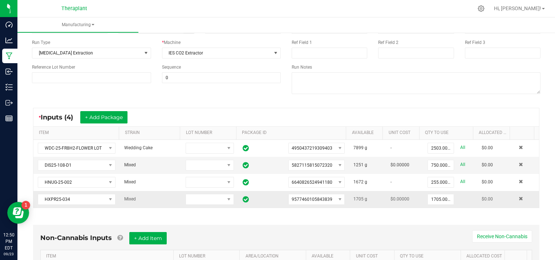
scroll to position [0, 0]
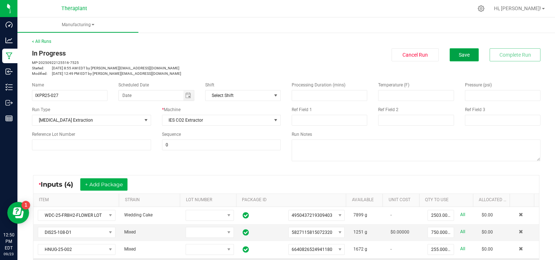
click at [458, 54] on span "Save" at bounding box center [463, 55] width 11 height 6
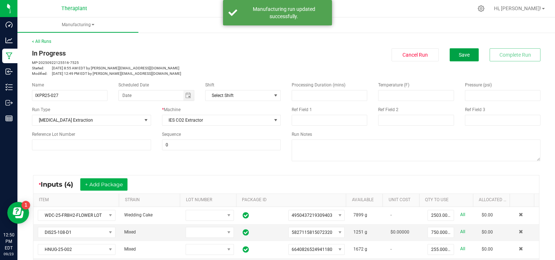
click at [458, 52] on span "Save" at bounding box center [463, 55] width 11 height 6
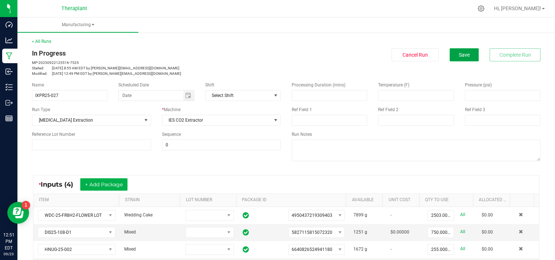
click at [458, 52] on span "Save" at bounding box center [463, 55] width 11 height 6
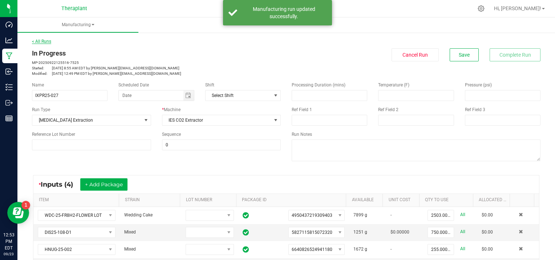
click at [40, 40] on link "< All Runs" at bounding box center [41, 41] width 19 height 5
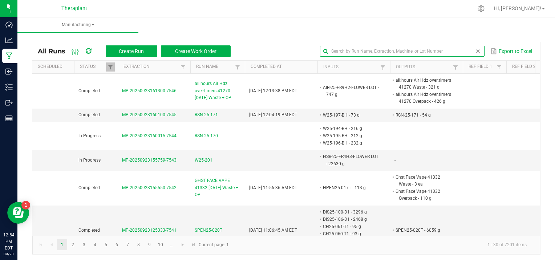
click at [462, 50] on input "text" at bounding box center [402, 51] width 164 height 11
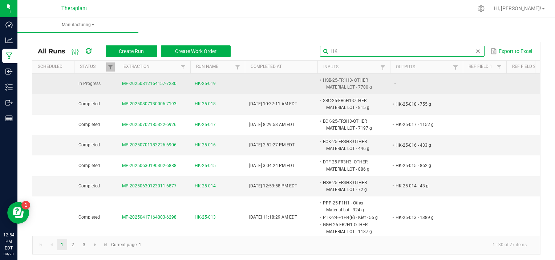
type input "HK"
click at [155, 82] on span "MP-20250812164157-7230" at bounding box center [149, 83] width 54 height 5
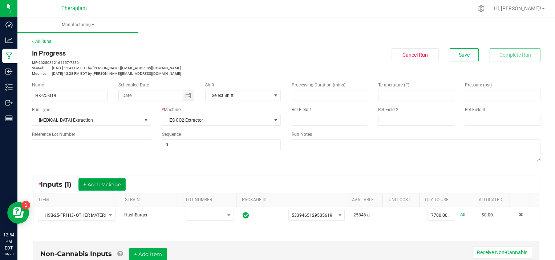
click at [97, 180] on button "+ Add Package" at bounding box center [101, 184] width 47 height 12
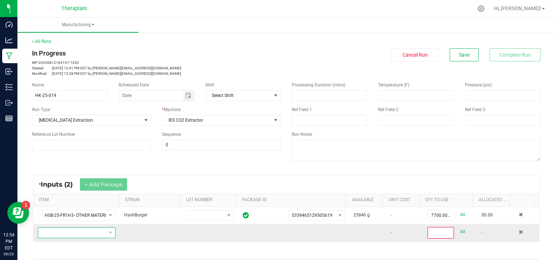
click at [55, 233] on span "NO DATA FOUND" at bounding box center [72, 233] width 68 height 10
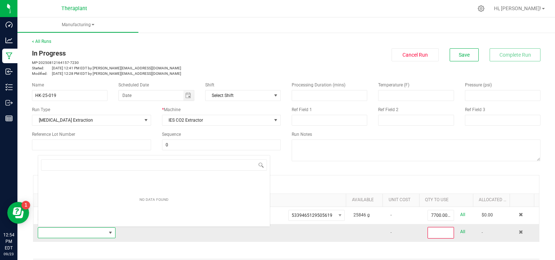
scroll to position [11, 75]
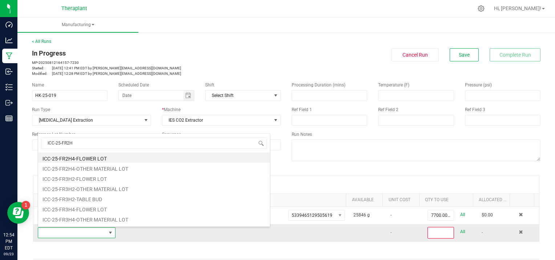
type input "ICC-25-FR2H4"
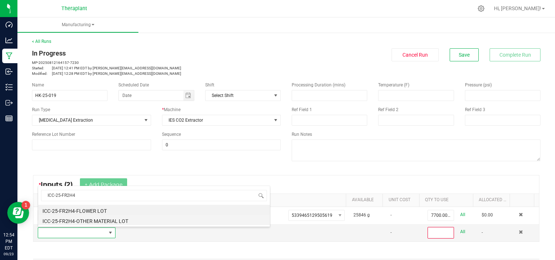
click at [106, 221] on li "ICC-25-FR2H4-OTHER MATERIAL LOT" at bounding box center [154, 220] width 232 height 10
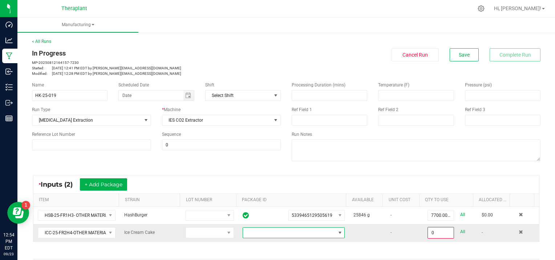
click at [337, 230] on span at bounding box center [340, 233] width 6 height 6
click at [310, 222] on li "1919550998777244" at bounding box center [287, 219] width 99 height 12
click at [440, 232] on input "0" at bounding box center [440, 233] width 25 height 10
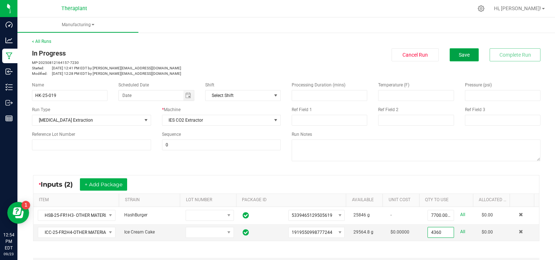
type input "4360.0000 g"
click at [458, 54] on span "Save" at bounding box center [463, 55] width 11 height 6
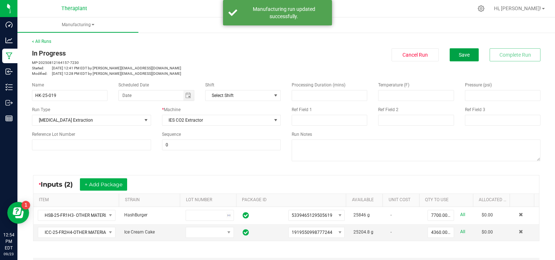
click at [458, 54] on span "Save" at bounding box center [463, 55] width 11 height 6
